Goal: Task Accomplishment & Management: Complete application form

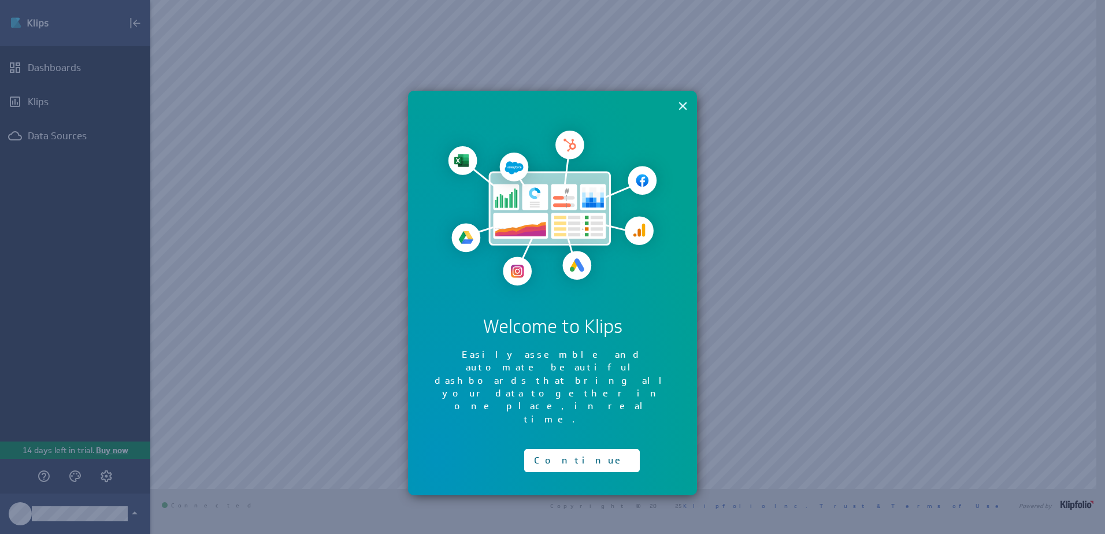
click at [686, 106] on button "×" at bounding box center [682, 105] width 11 height 23
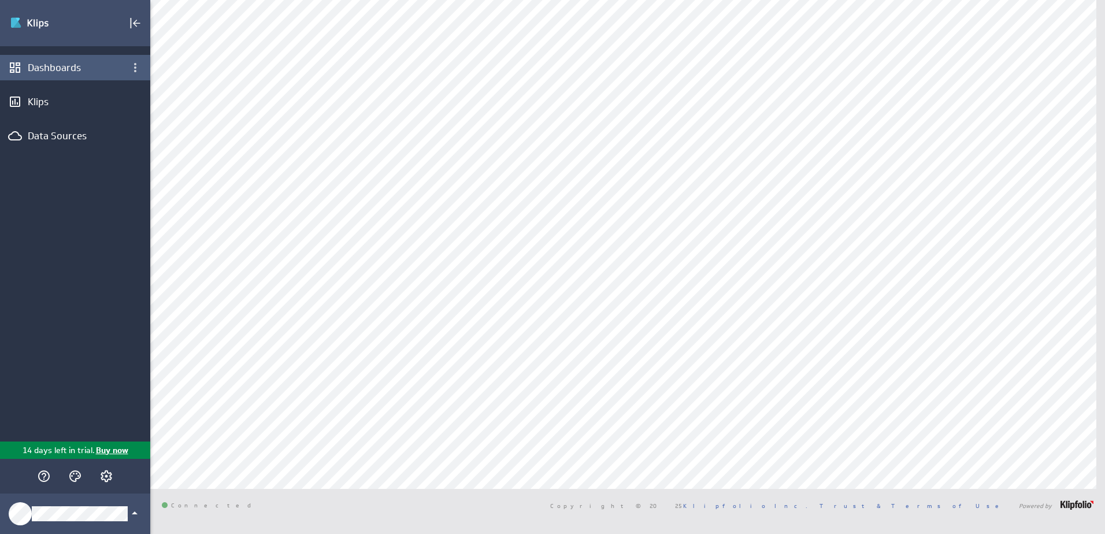
click at [59, 70] on div "Dashboards" at bounding box center [75, 67] width 95 height 13
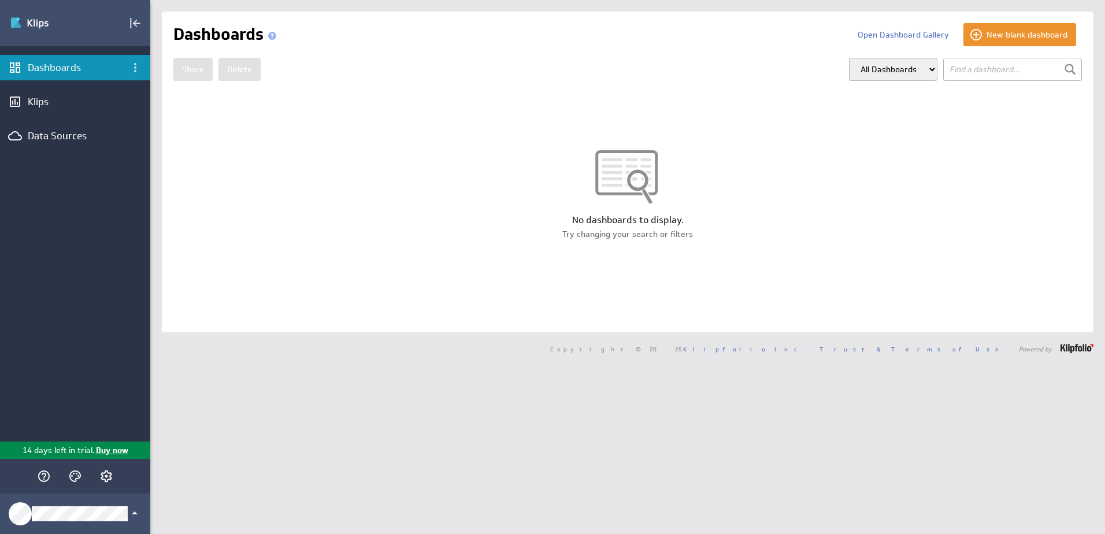
click at [31, 63] on div "Dashboards" at bounding box center [75, 67] width 95 height 13
drag, startPoint x: 139, startPoint y: 23, endPoint x: 144, endPoint y: 28, distance: 7.8
click at [140, 24] on icon "Collapse" at bounding box center [135, 23] width 14 height 14
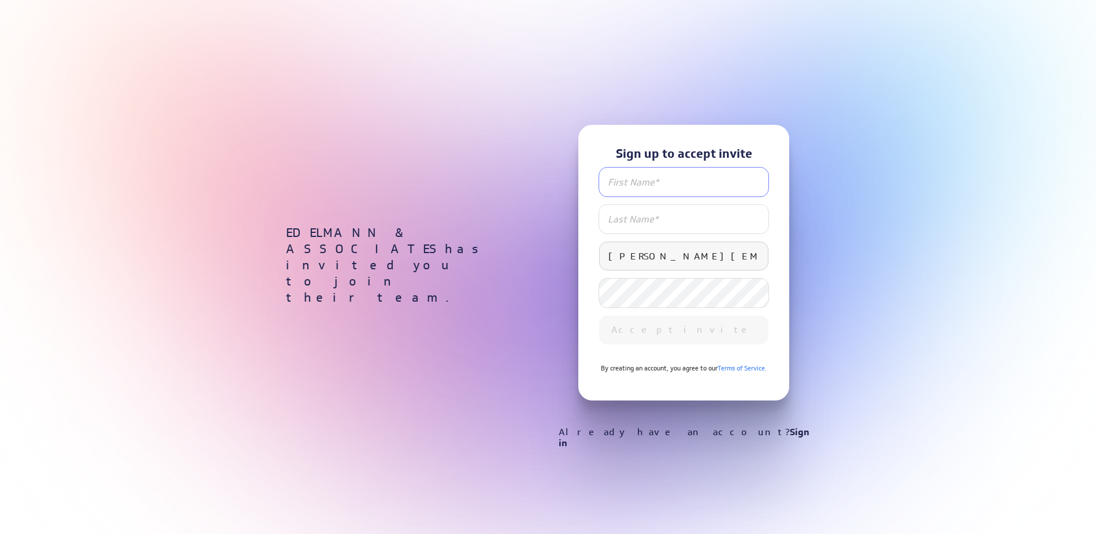
drag, startPoint x: 675, startPoint y: 185, endPoint x: 707, endPoint y: 191, distance: 31.7
click at [675, 185] on input "text" at bounding box center [684, 182] width 170 height 29
type input "Mike"
type input "Brimeyer"
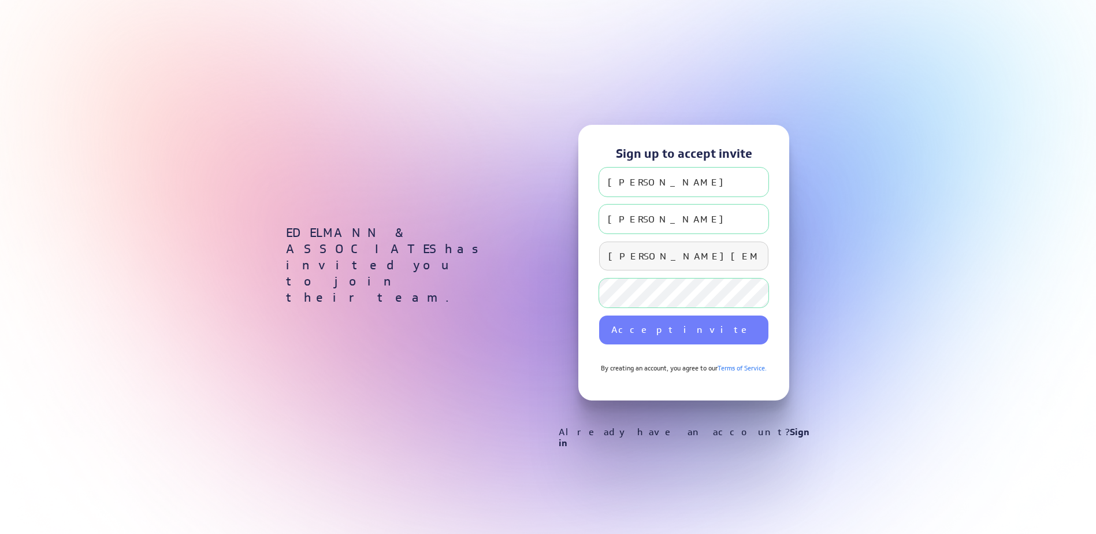
click at [688, 344] on button "Accept invite" at bounding box center [684, 329] width 170 height 29
